Goal: Transaction & Acquisition: Purchase product/service

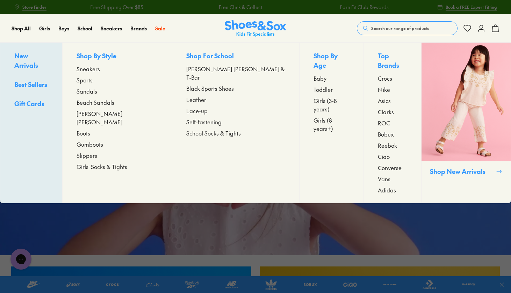
click at [97, 90] on span "Sandals" at bounding box center [87, 91] width 21 height 8
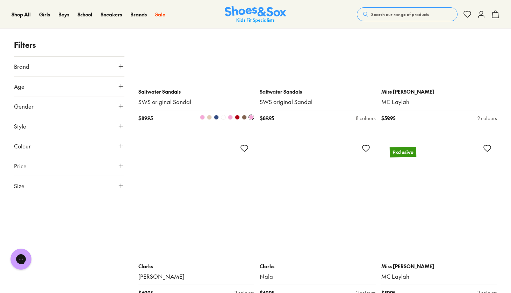
scroll to position [2250, 0]
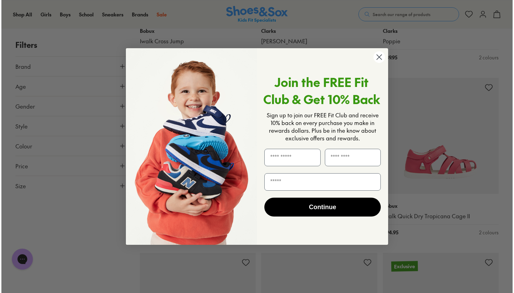
scroll to position [4327, 0]
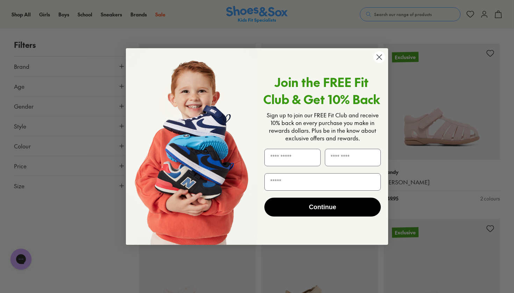
click at [377, 57] on circle "Close dialog" at bounding box center [379, 57] width 12 height 12
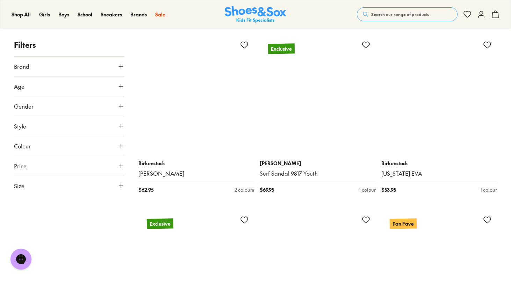
scroll to position [6786, 0]
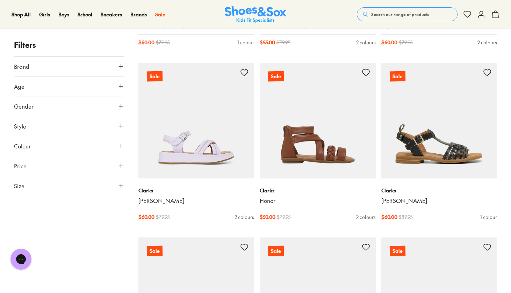
scroll to position [10977, 0]
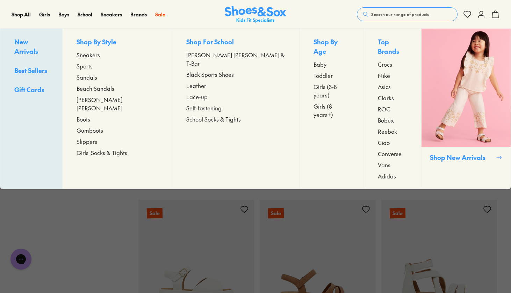
click at [314, 83] on span "Girls (3-8 years)" at bounding box center [332, 91] width 36 height 17
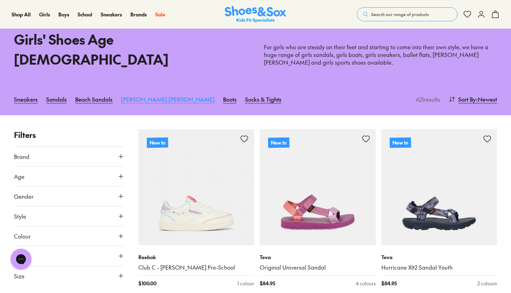
click at [130, 92] on link "[PERSON_NAME] [PERSON_NAME]" at bounding box center [168, 99] width 94 height 15
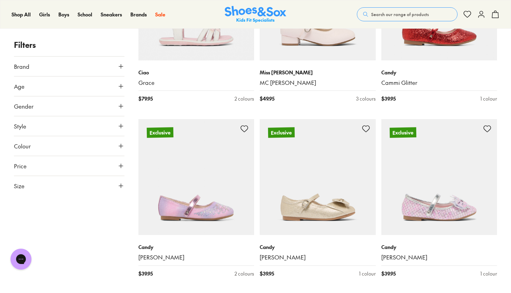
scroll to position [319, 0]
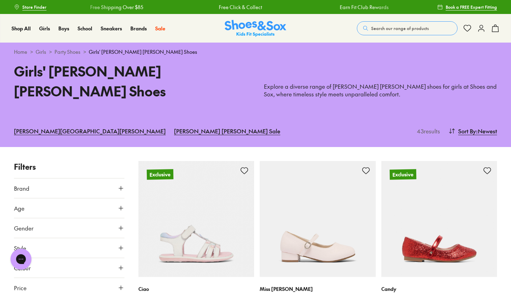
click at [40, 51] on link "Girls" at bounding box center [41, 51] width 10 height 7
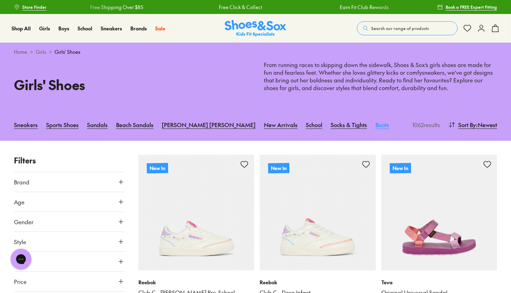
click at [376, 124] on link "Boots" at bounding box center [383, 124] width 14 height 15
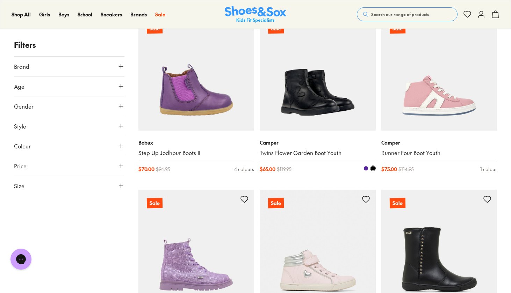
scroll to position [1360, 0]
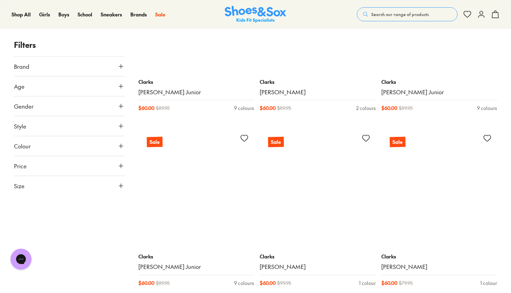
scroll to position [3621, 0]
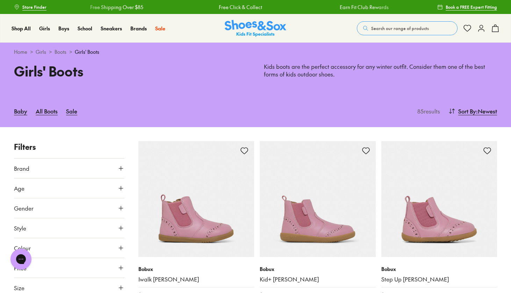
click at [38, 52] on link "Girls" at bounding box center [41, 51] width 10 height 7
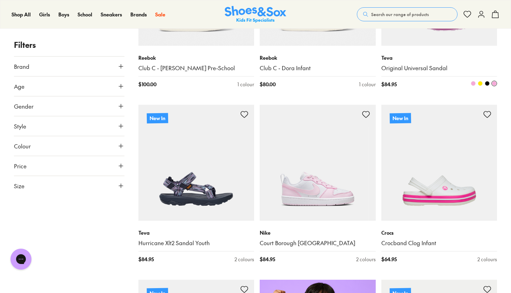
scroll to position [264, 0]
